Goal: Transaction & Acquisition: Obtain resource

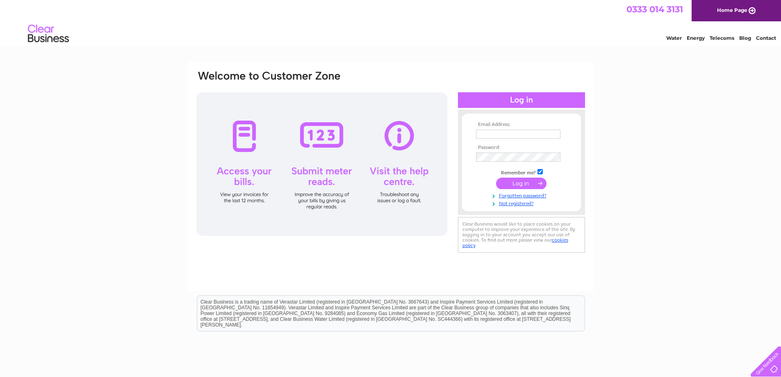
type input "info@courtdesign.co.uk"
click at [519, 182] on input "submit" at bounding box center [521, 182] width 50 height 11
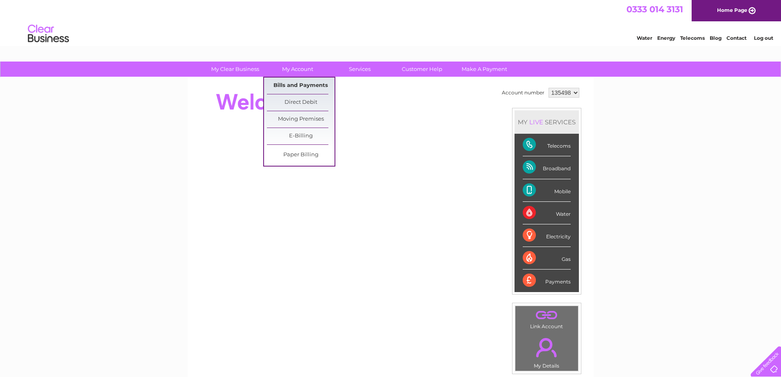
click at [300, 82] on link "Bills and Payments" at bounding box center [301, 85] width 68 height 16
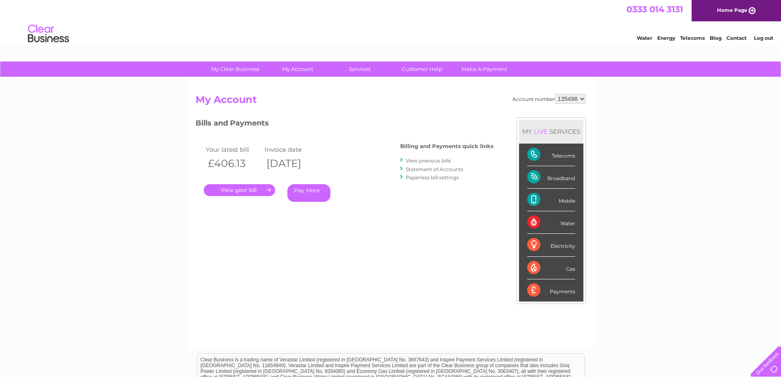
click at [239, 189] on link "." at bounding box center [239, 190] width 71 height 12
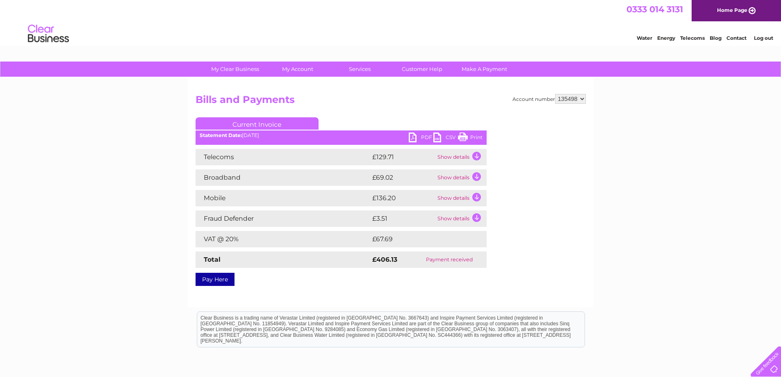
click at [422, 137] on link "PDF" at bounding box center [421, 138] width 25 height 12
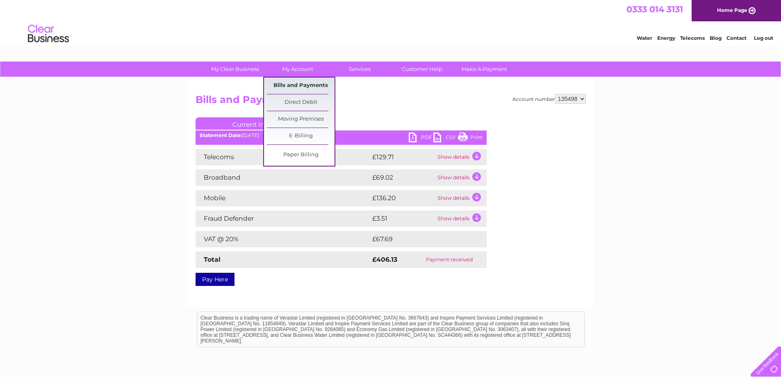
click at [300, 86] on link "Bills and Payments" at bounding box center [301, 85] width 68 height 16
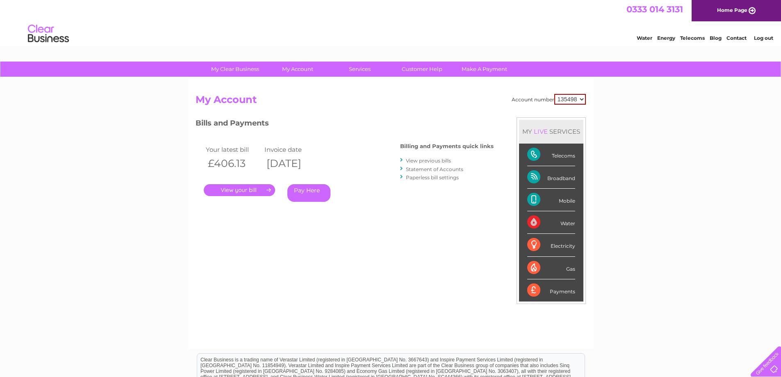
click at [425, 160] on link "View previous bills" at bounding box center [428, 160] width 45 height 6
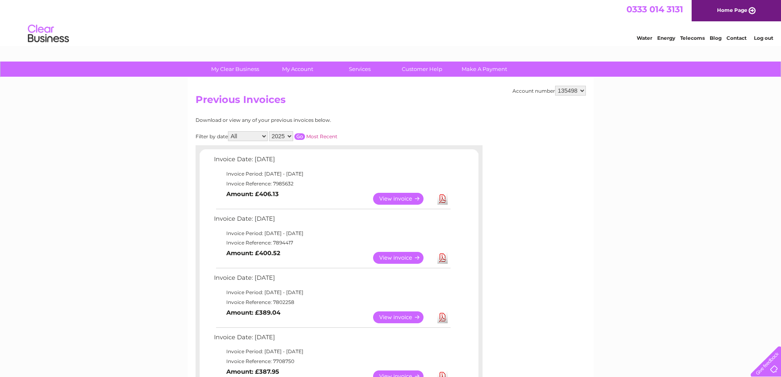
click at [406, 259] on link "View" at bounding box center [403, 258] width 60 height 12
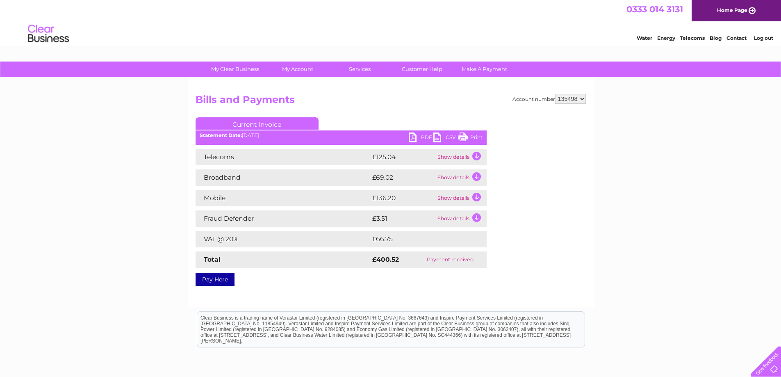
click at [423, 137] on link "PDF" at bounding box center [421, 138] width 25 height 12
